Goal: Find specific page/section: Find specific page/section

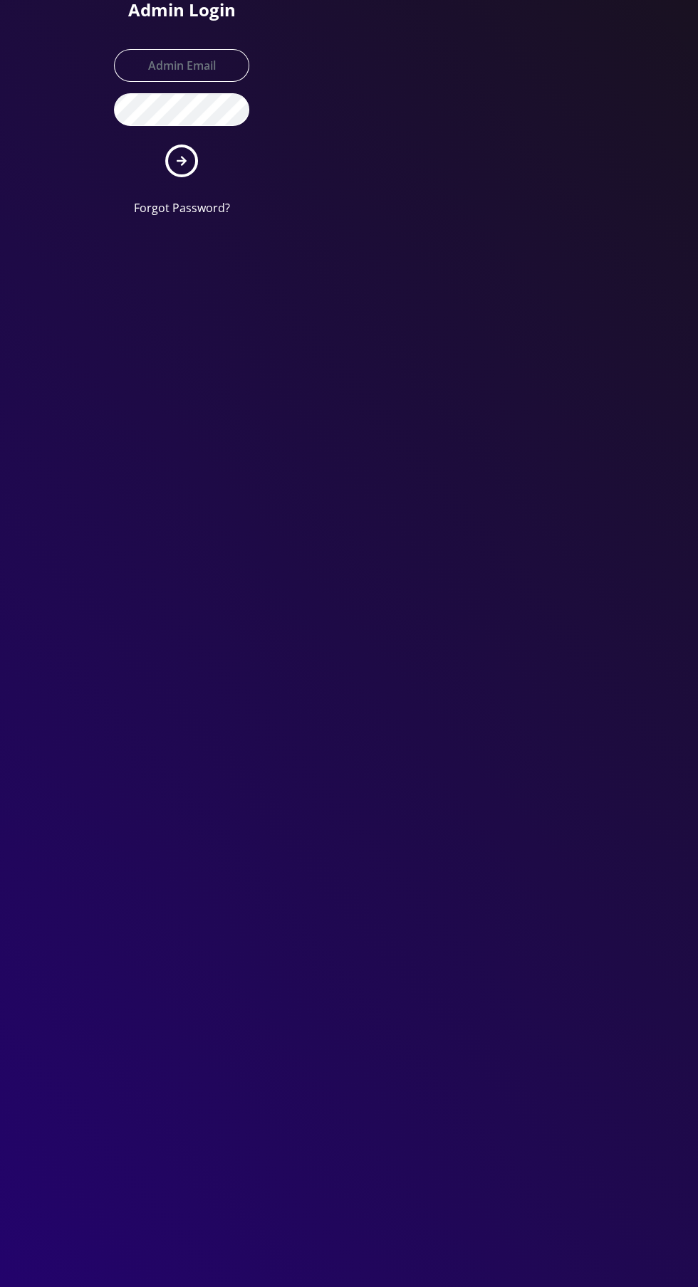
click at [241, 18] on h1 "Admin Login" at bounding box center [181, 10] width 135 height 21
click at [172, 63] on input "text" at bounding box center [181, 65] width 135 height 33
type input "Master@britewireless.com"
click at [165, 144] on button "submit" at bounding box center [181, 160] width 33 height 33
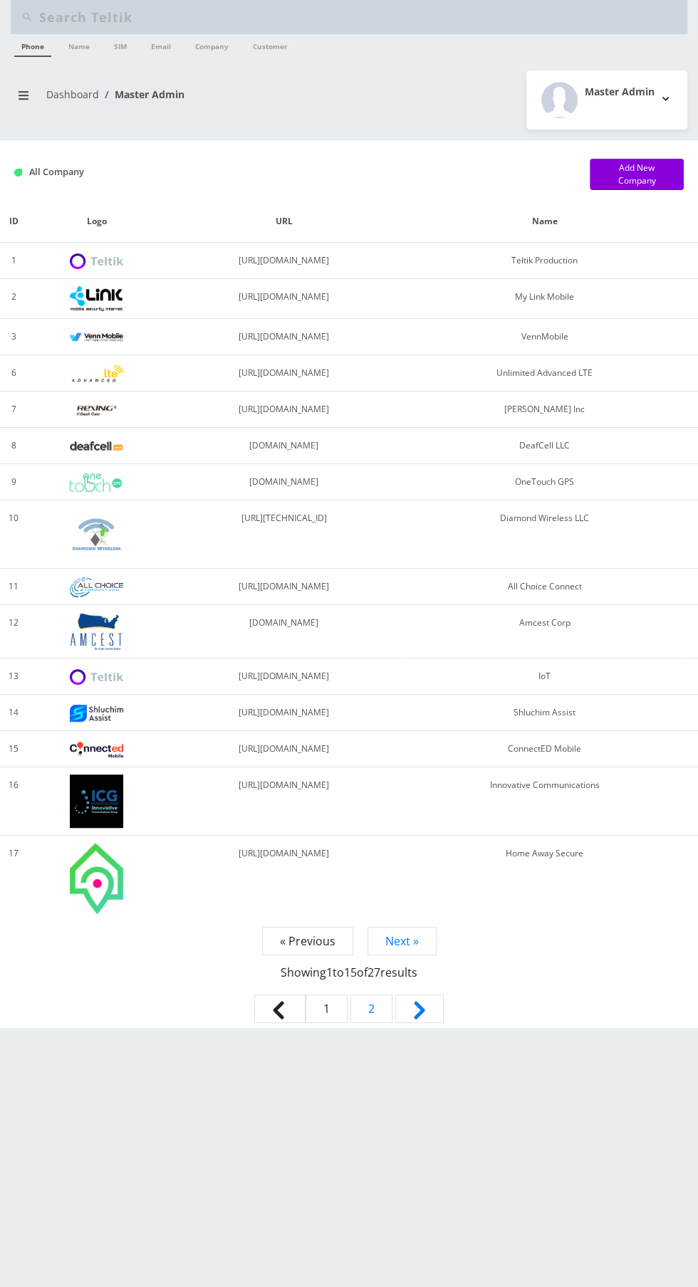
click at [87, 19] on input "text" at bounding box center [361, 17] width 644 height 27
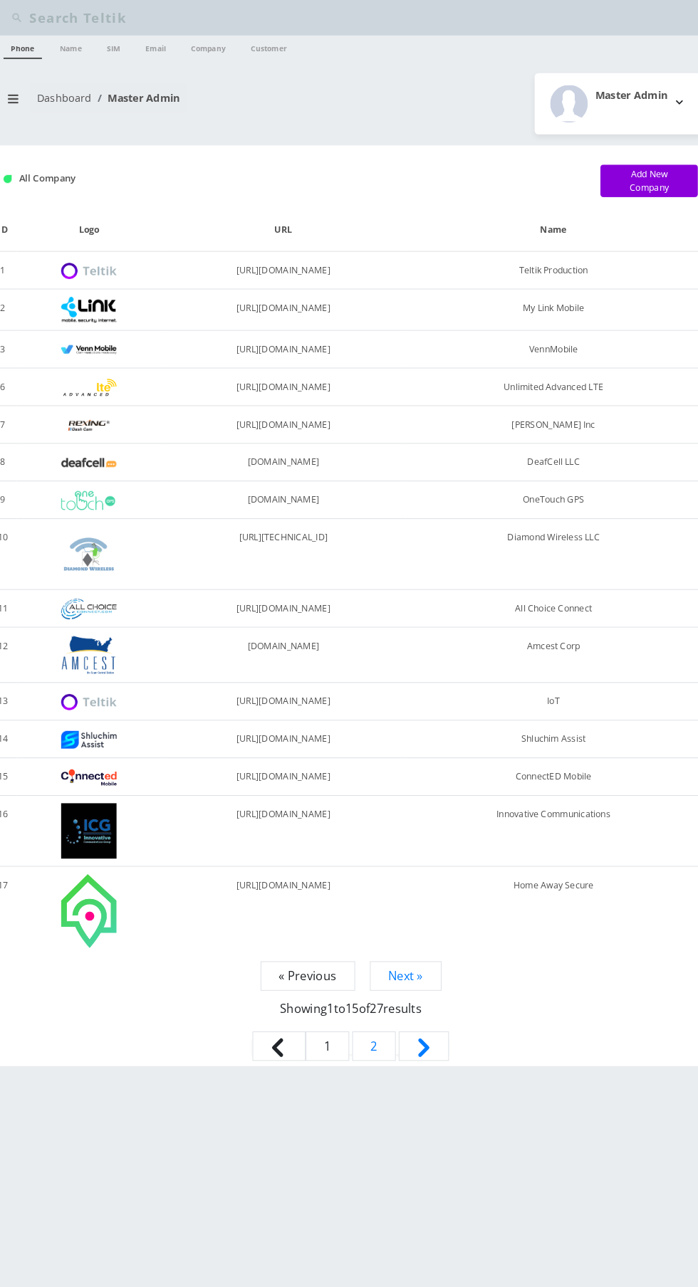
click at [148, 16] on input "text" at bounding box center [361, 17] width 644 height 27
type input "Ominous"
click at [235, 53] on link "Company" at bounding box center [212, 45] width 48 height 23
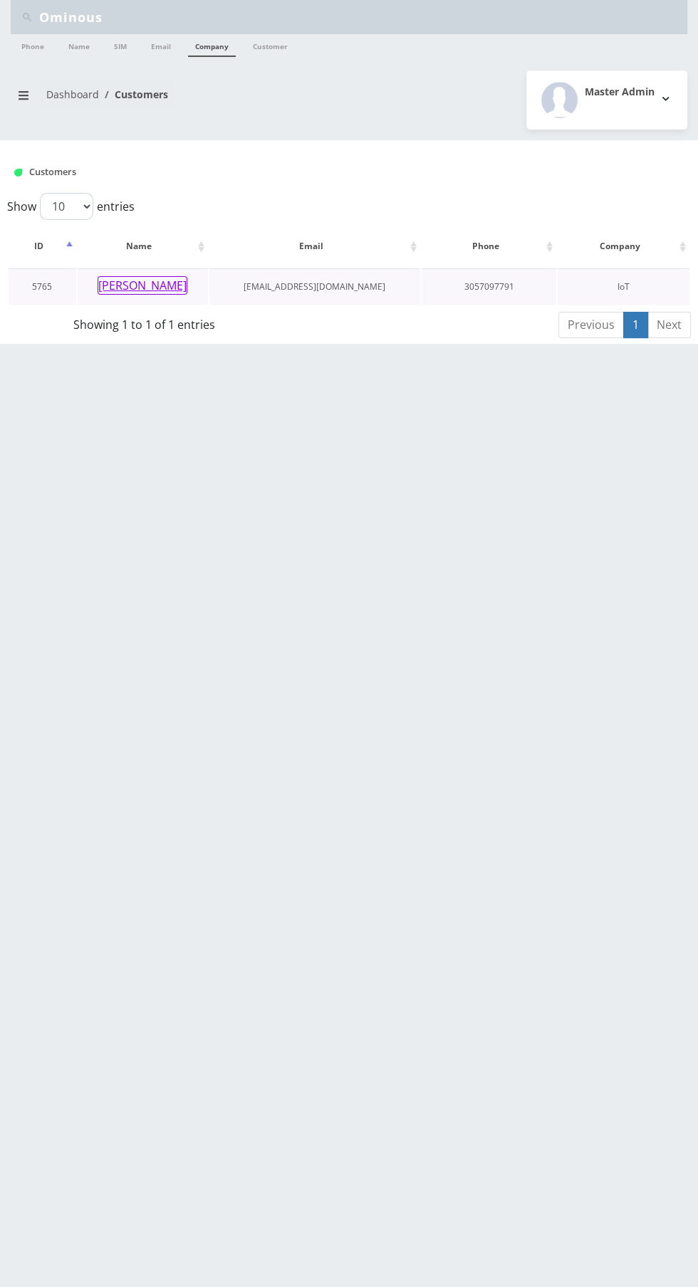
click at [149, 285] on button "[PERSON_NAME]" at bounding box center [143, 285] width 90 height 19
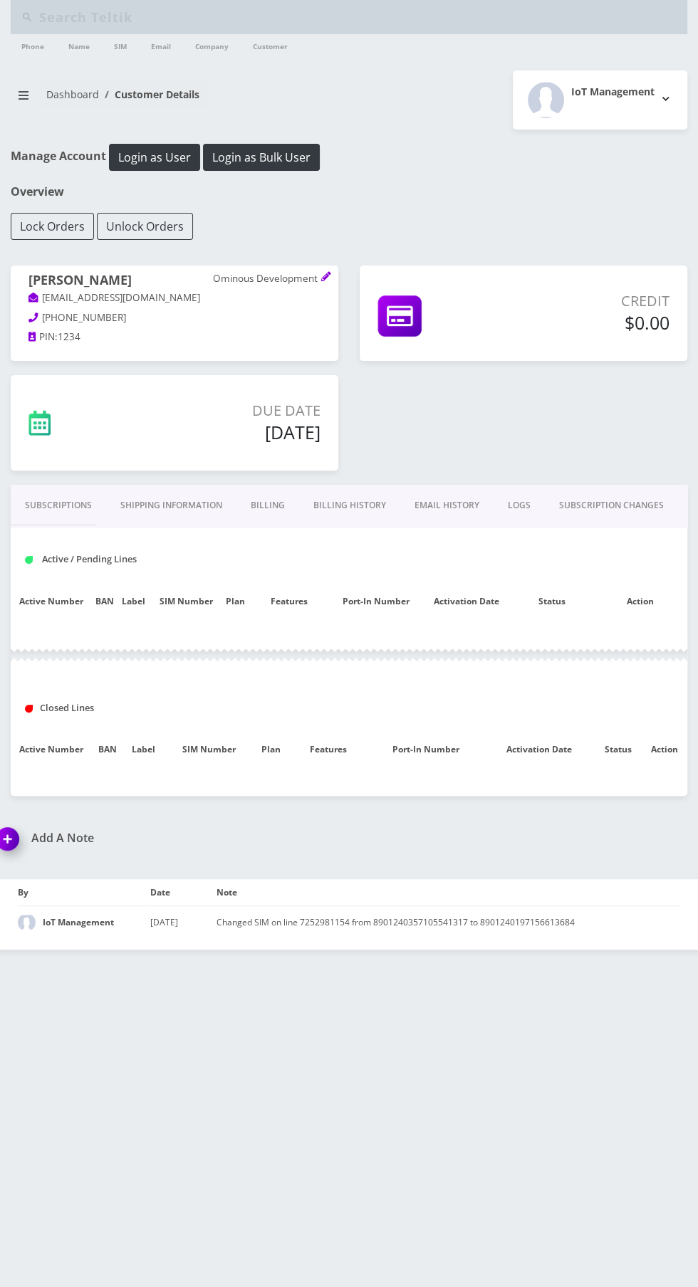
type input "Ominous"
